Goal: Information Seeking & Learning: Check status

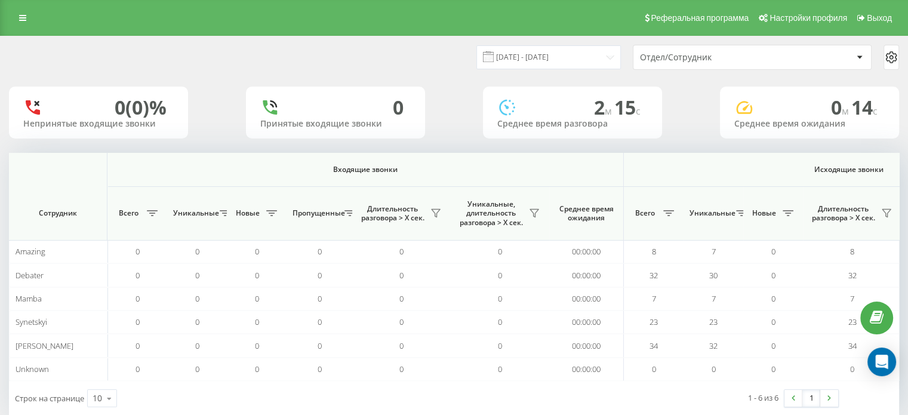
scroll to position [0, 775]
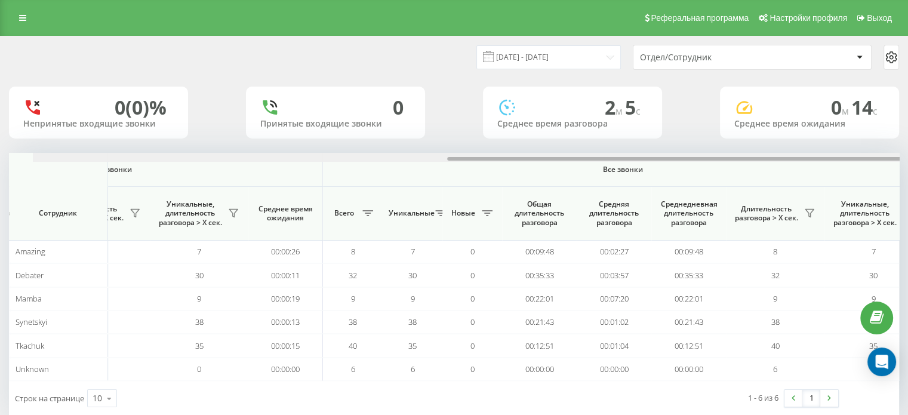
scroll to position [0, 775]
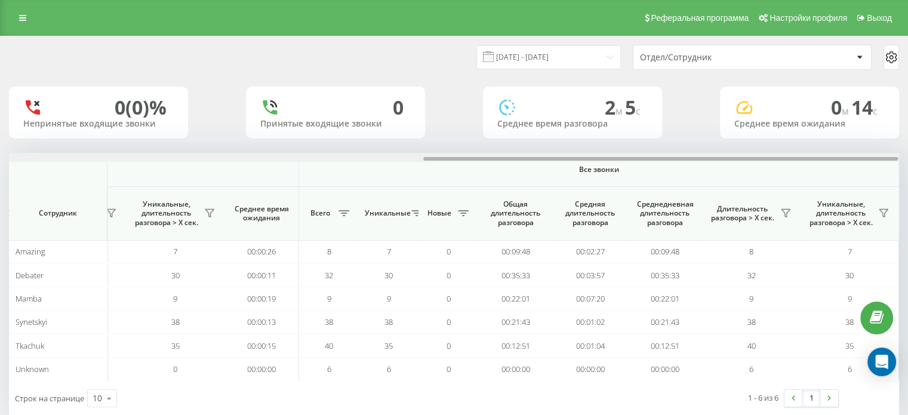
drag, startPoint x: 430, startPoint y: 158, endPoint x: 863, endPoint y: 178, distance: 433.2
click at [863, 178] on div "Входящие звонки Исходящие звонки Все звонки Сотрудник Всего Уникальные Новые Пр…" at bounding box center [454, 267] width 890 height 228
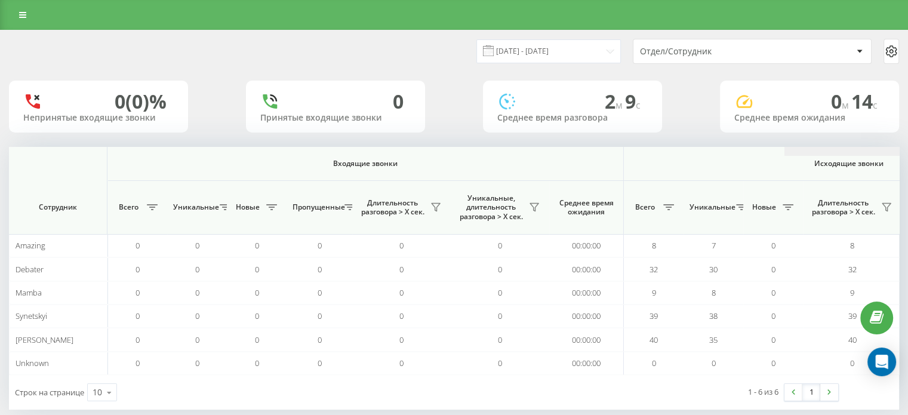
scroll to position [0, 775]
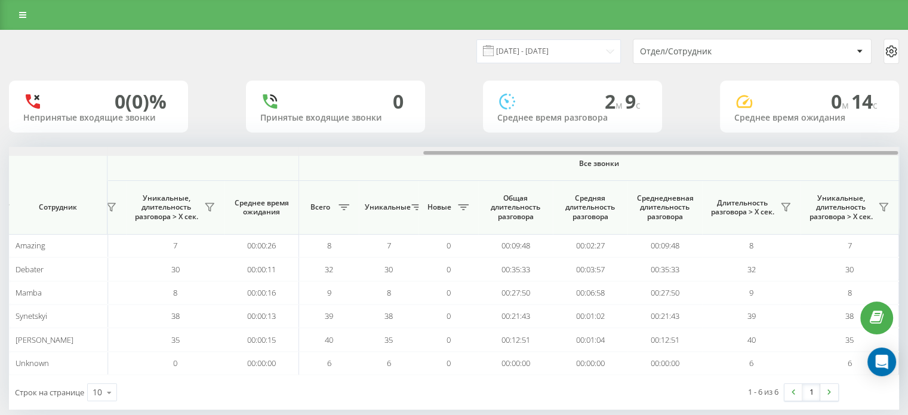
drag, startPoint x: 432, startPoint y: 150, endPoint x: 518, endPoint y: 147, distance: 86.6
click at [514, 148] on div at bounding box center [453, 151] width 889 height 9
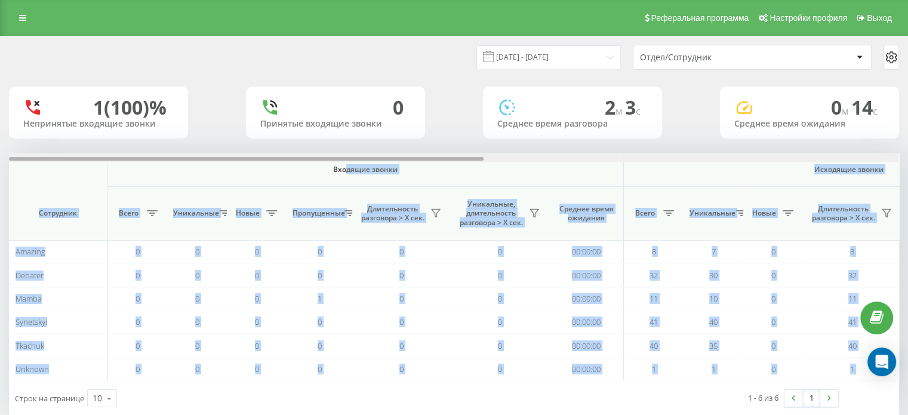
click at [347, 162] on div "Входящие звонки Исходящие звонки Все звонки Сотрудник Всего Уникальные Новые Пр…" at bounding box center [454, 267] width 890 height 228
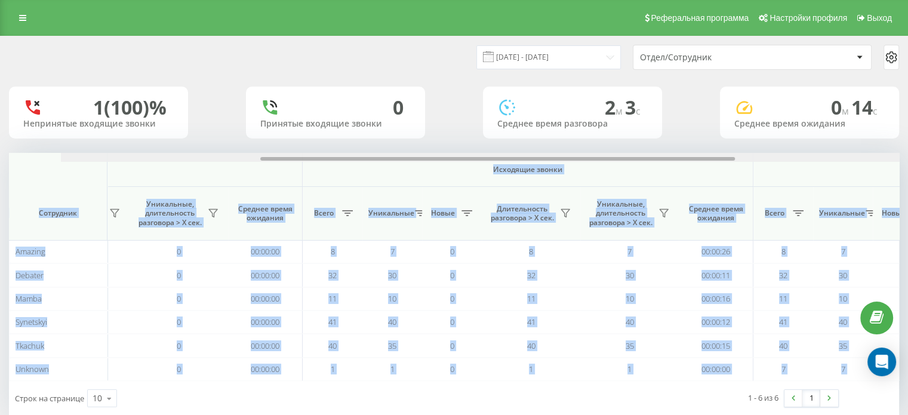
drag, startPoint x: 347, startPoint y: 159, endPoint x: 561, endPoint y: 182, distance: 214.3
click at [561, 182] on div "Входящие звонки Исходящие звонки Все звонки Сотрудник Всего Уникальные Новые Пр…" at bounding box center [454, 267] width 890 height 228
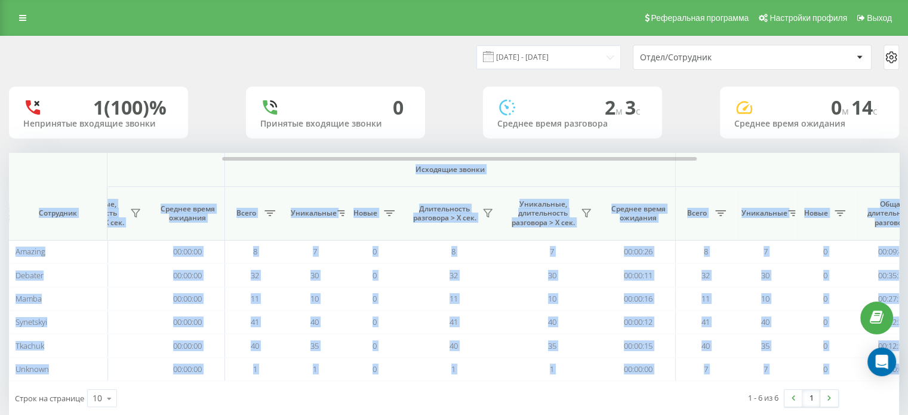
click at [245, 187] on th "Всего" at bounding box center [255, 214] width 60 height 54
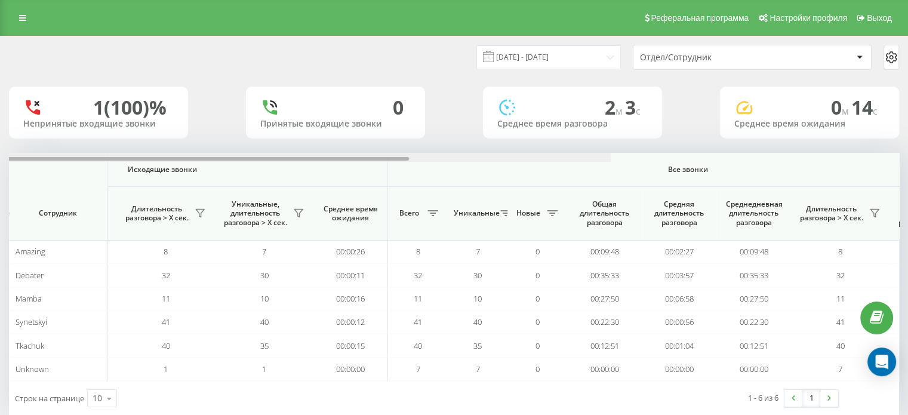
scroll to position [0, 775]
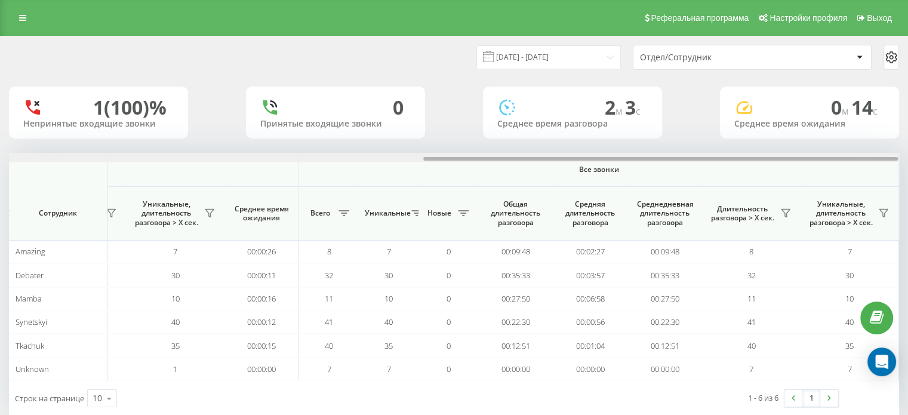
drag, startPoint x: 394, startPoint y: 157, endPoint x: 629, endPoint y: 168, distance: 234.9
click at [629, 168] on div "Входящие звонки Исходящие звонки Все звонки Сотрудник Всего Уникальные Новые Пр…" at bounding box center [454, 267] width 890 height 228
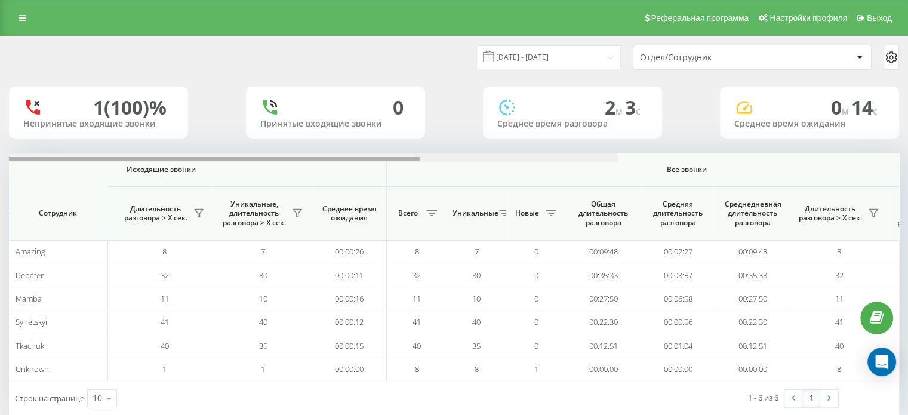
scroll to position [0, 775]
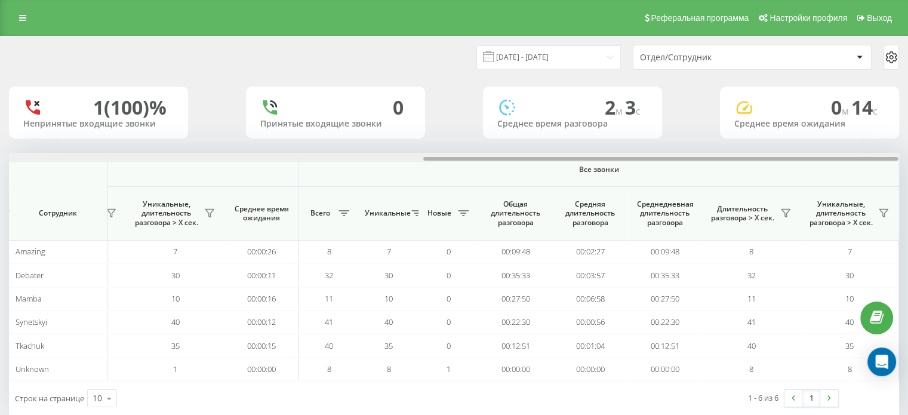
drag, startPoint x: 442, startPoint y: 159, endPoint x: 868, endPoint y: 147, distance: 425.8
click at [868, 147] on div "19.09.2025 - 19.09.2025 Отдел/Сотрудник 1 (100)% Непринятые входящие звонки 0 П…" at bounding box center [454, 225] width 890 height 379
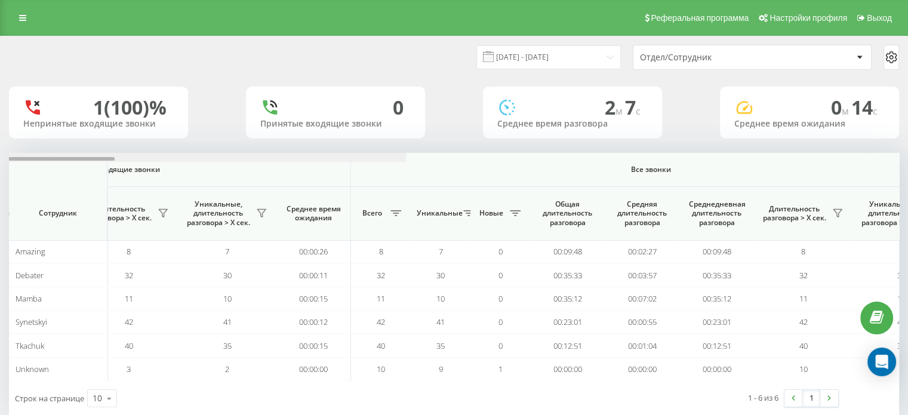
scroll to position [0, 775]
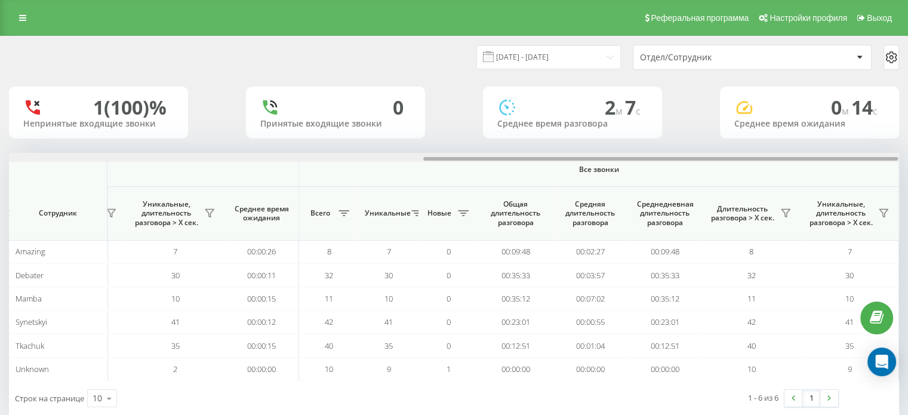
drag, startPoint x: 430, startPoint y: 159, endPoint x: 899, endPoint y: 169, distance: 469.3
click at [899, 169] on div "19.09.2025 - 19.09.2025 Отдел/Сотрудник 1 (100)% Непринятые входящие звонки 0 П…" at bounding box center [454, 238] width 908 height 404
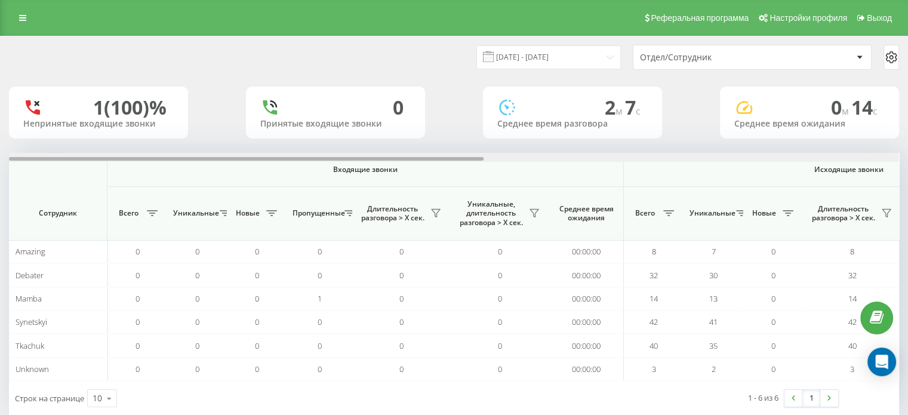
scroll to position [0, 775]
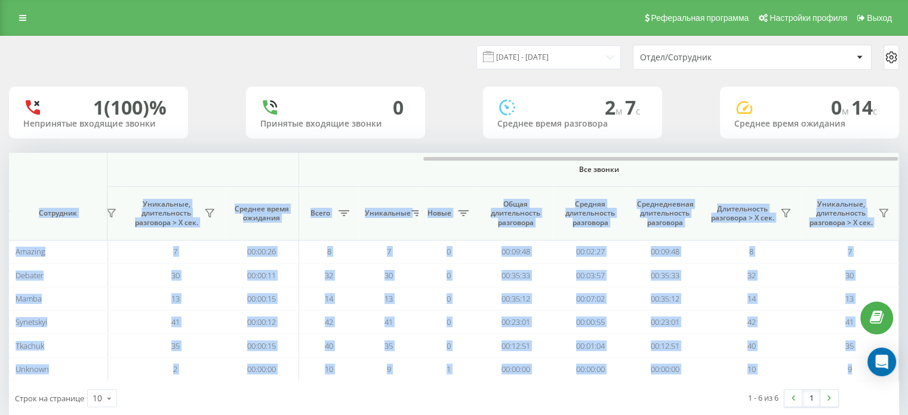
drag, startPoint x: 429, startPoint y: 156, endPoint x: 720, endPoint y: 172, distance: 291.7
click at [720, 172] on div "Входящие звонки Исходящие звонки Все звонки Сотрудник Всего Уникальные Новые Пр…" at bounding box center [454, 267] width 890 height 228
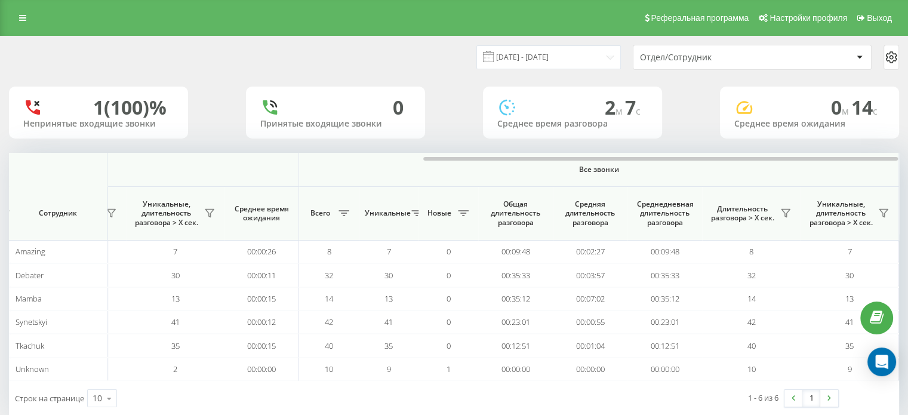
click at [371, 180] on th "Все звонки" at bounding box center [599, 170] width 600 height 34
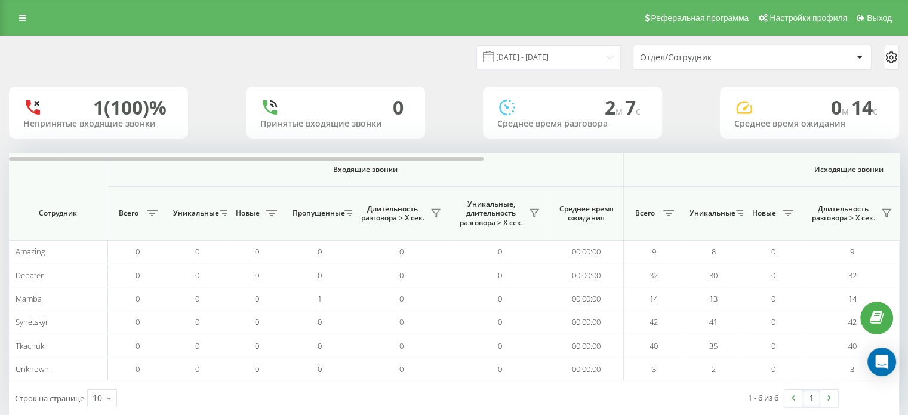
scroll to position [0, 775]
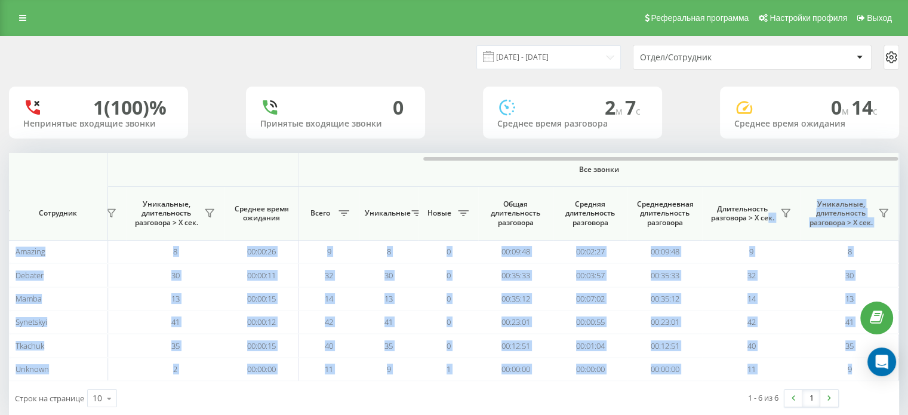
drag, startPoint x: 456, startPoint y: 161, endPoint x: 769, endPoint y: 214, distance: 317.4
click at [769, 214] on div "Входящие звонки Исходящие звонки Все звонки Сотрудник Всего Уникальные Новые Пр…" at bounding box center [454, 267] width 890 height 228
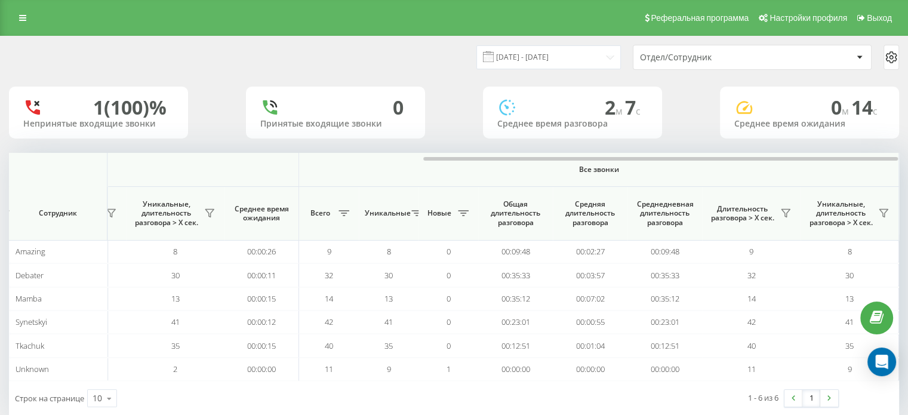
click at [487, 391] on div "Строк на странице 10 10 25 50 100 1 - 6 из 6 1" at bounding box center [454, 398] width 890 height 35
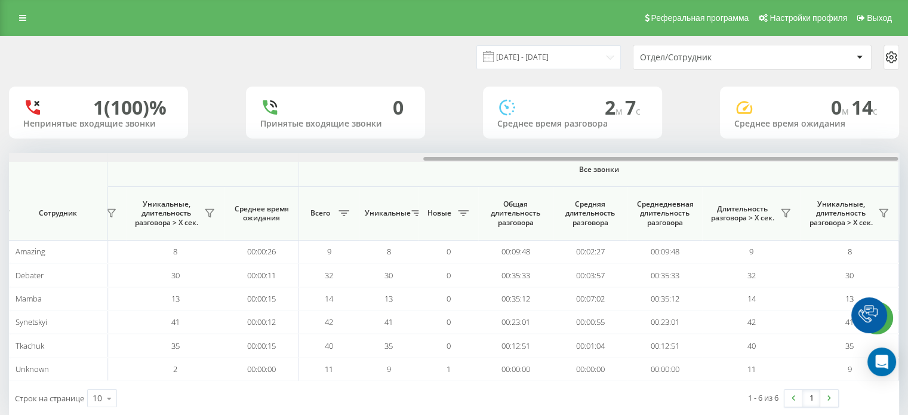
drag, startPoint x: 344, startPoint y: 159, endPoint x: 764, endPoint y: 136, distance: 419.7
click at [764, 136] on div "19.09.2025 - 19.09.2025 Отдел/Сотрудник 1 (100)% Непринятые входящие звонки 0 П…" at bounding box center [454, 225] width 890 height 379
click at [889, 152] on div "19.09.2025 - 19.09.2025 Отдел/Сотрудник 1 (100)% Непринятые входящие звонки 0 П…" at bounding box center [454, 225] width 890 height 379
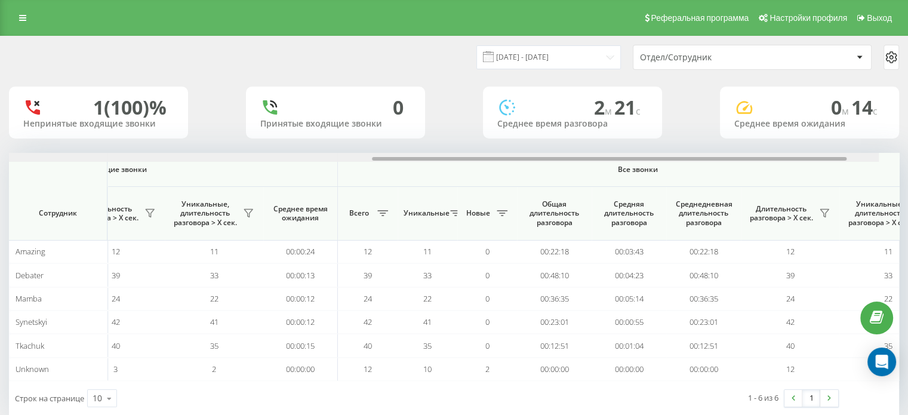
scroll to position [0, 752]
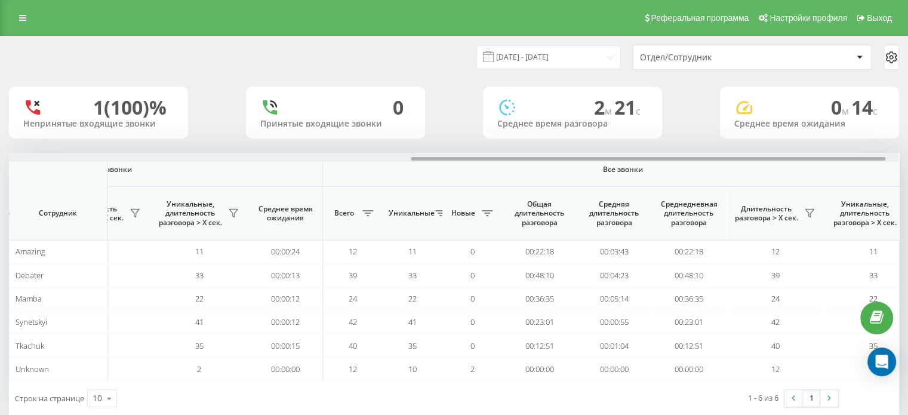
drag, startPoint x: 411, startPoint y: 161, endPoint x: 759, endPoint y: 144, distance: 348.5
click at [759, 144] on div "[DATE] - [DATE] Отдел/Сотрудник 1 (100)% Непринятые входящие звонки 0 Принятые …" at bounding box center [454, 225] width 890 height 379
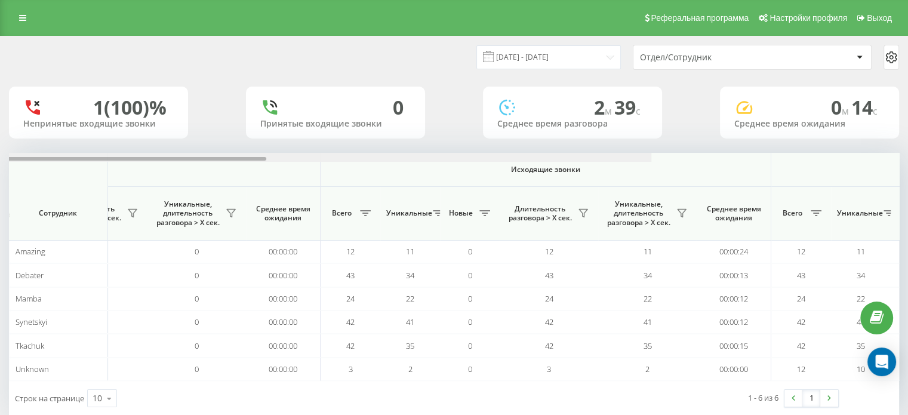
scroll to position [0, 775]
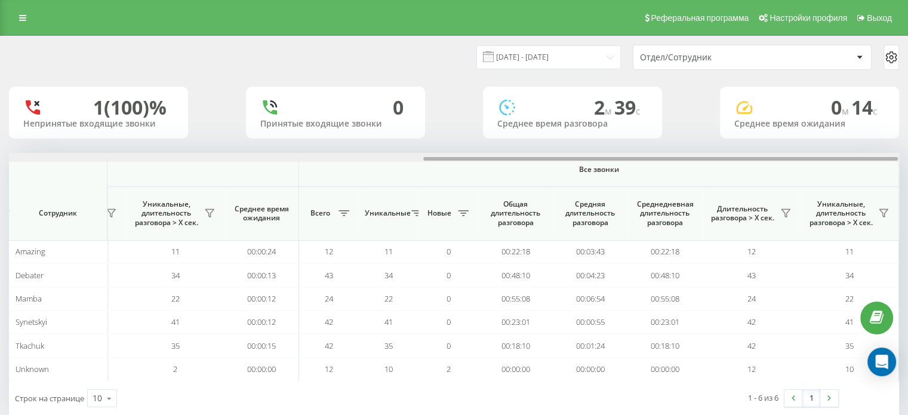
drag, startPoint x: 421, startPoint y: 157, endPoint x: 916, endPoint y: 170, distance: 495.6
click at [907, 171] on html "[DOMAIN_NAME] Проекты [DOMAIN_NAME] Дашборд Центр обращений Аналитика Ваши отче…" at bounding box center [454, 207] width 908 height 415
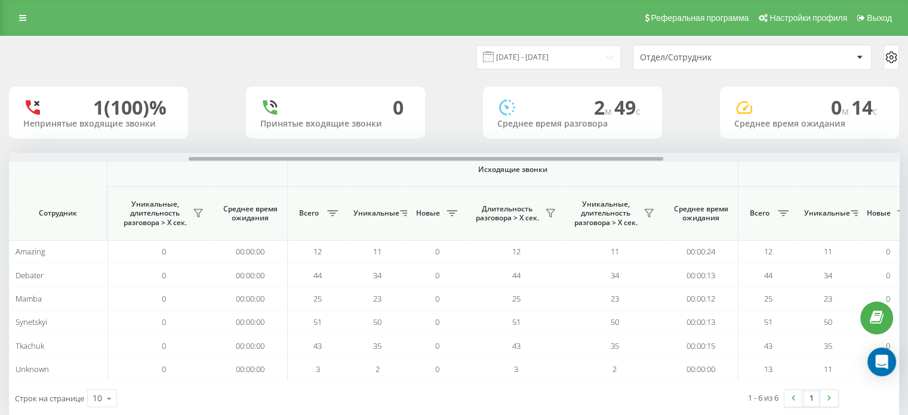
scroll to position [0, 775]
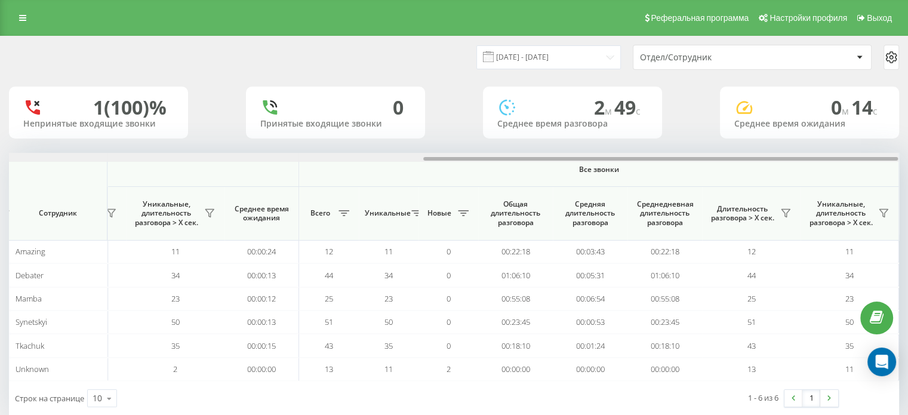
drag, startPoint x: 257, startPoint y: 159, endPoint x: 792, endPoint y: 184, distance: 536.0
click at [792, 184] on div "Входящие звонки Исходящие звонки Все звонки Сотрудник Всего Уникальные Новые Пр…" at bounding box center [454, 267] width 890 height 228
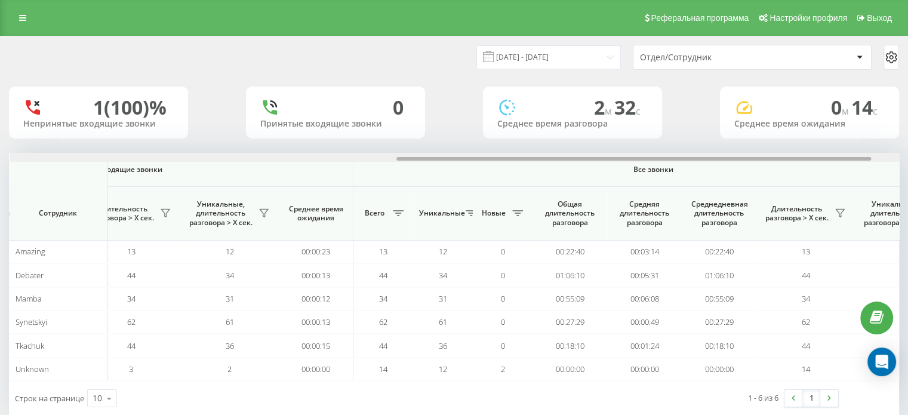
scroll to position [0, 722]
drag, startPoint x: 440, startPoint y: 158, endPoint x: 826, endPoint y: 181, distance: 387.0
click at [826, 181] on div "Входящие звонки Исходящие звонки Все звонки Сотрудник Всего Уникальные Новые Пр…" at bounding box center [454, 267] width 890 height 228
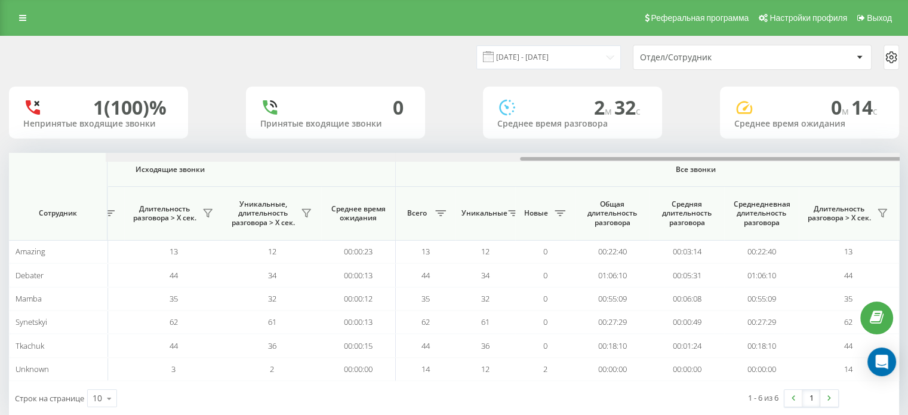
scroll to position [0, 775]
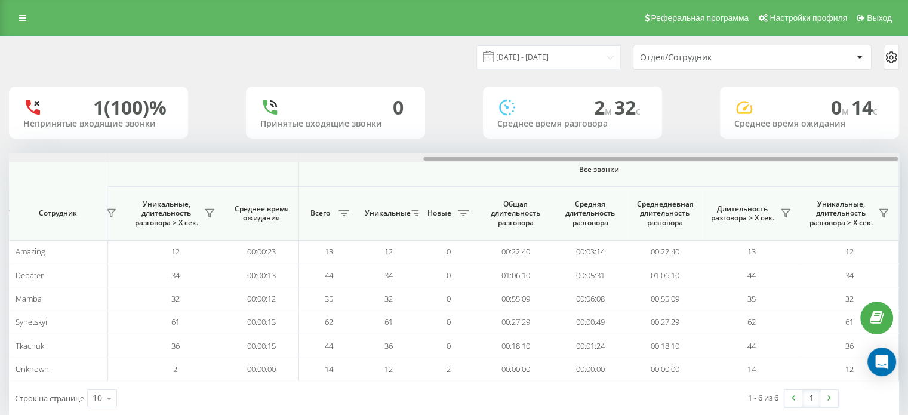
drag, startPoint x: 463, startPoint y: 157, endPoint x: 916, endPoint y: 170, distance: 453.3
click at [908, 170] on html "[DOMAIN_NAME] Проекты [DOMAIN_NAME] Дашборд Центр обращений Аналитика Ваши отче…" at bounding box center [454, 207] width 908 height 415
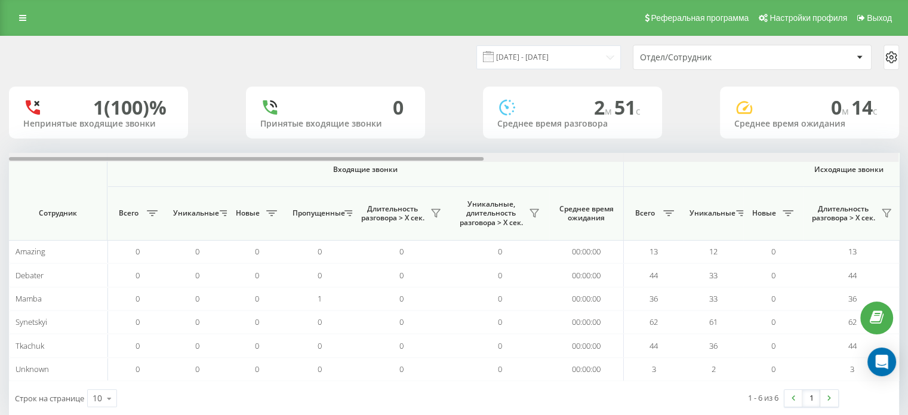
drag, startPoint x: 451, startPoint y: 159, endPoint x: 138, endPoint y: 173, distance: 312.5
click at [150, 197] on div "Входящие звонки Исходящие звонки Все звонки Сотрудник Всего Уникальные Новые Пр…" at bounding box center [454, 267] width 890 height 228
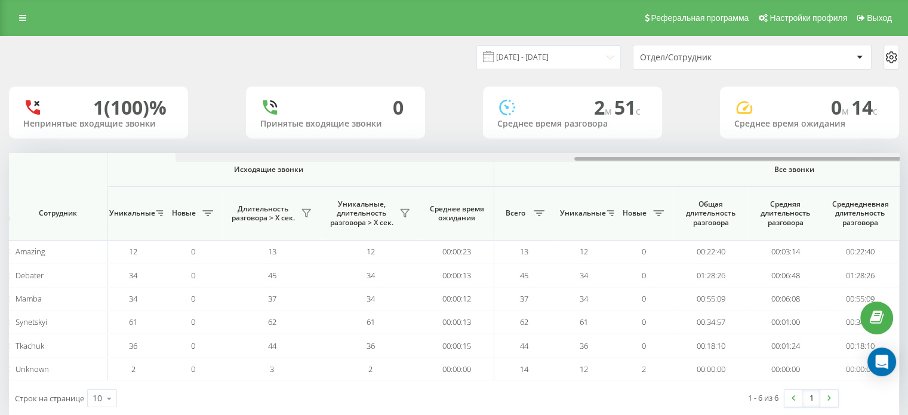
scroll to position [0, 775]
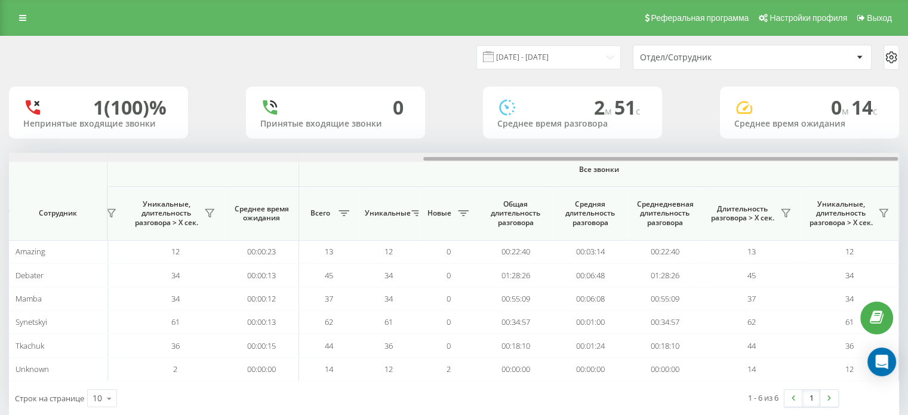
drag, startPoint x: 263, startPoint y: 158, endPoint x: 706, endPoint y: 169, distance: 442.5
click at [706, 169] on div "Входящие звонки Исходящие звонки Все звонки Сотрудник Всего Уникальные Новые Пр…" at bounding box center [454, 267] width 890 height 228
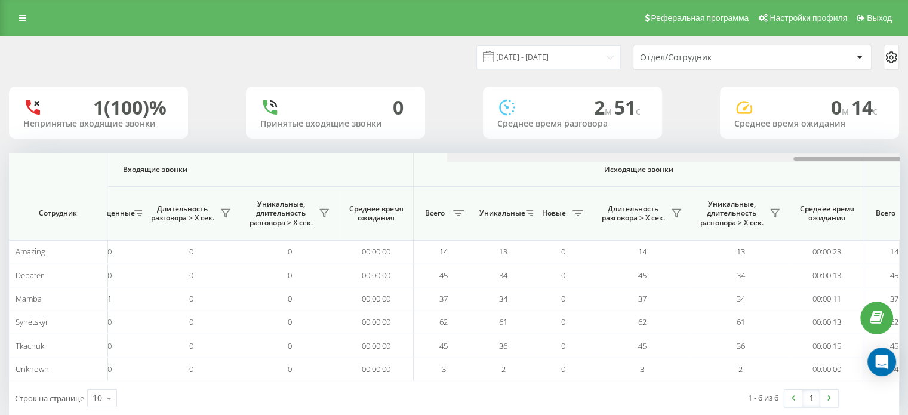
drag, startPoint x: 416, startPoint y: 158, endPoint x: 415, endPoint y: 207, distance: 48.4
click at [432, 217] on div "Входящие звонки Исходящие звонки Все звонки Сотрудник Всего Уникальные Новые Пр…" at bounding box center [454, 267] width 890 height 228
